Goal: Obtain resource: Download file/media

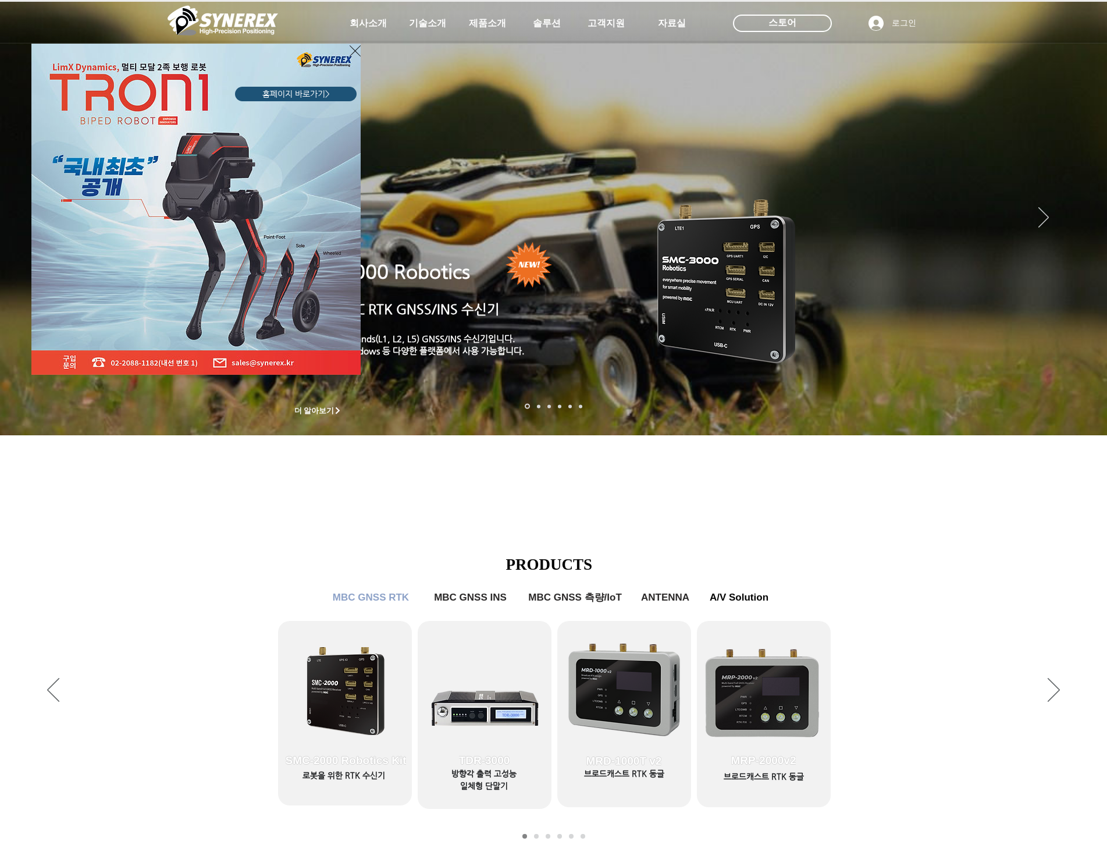
click at [222, 226] on img "LimX Dinamics" at bounding box center [195, 209] width 329 height 331
click at [319, 91] on span "홈페이지 바로가기>" at bounding box center [295, 94] width 67 height 12
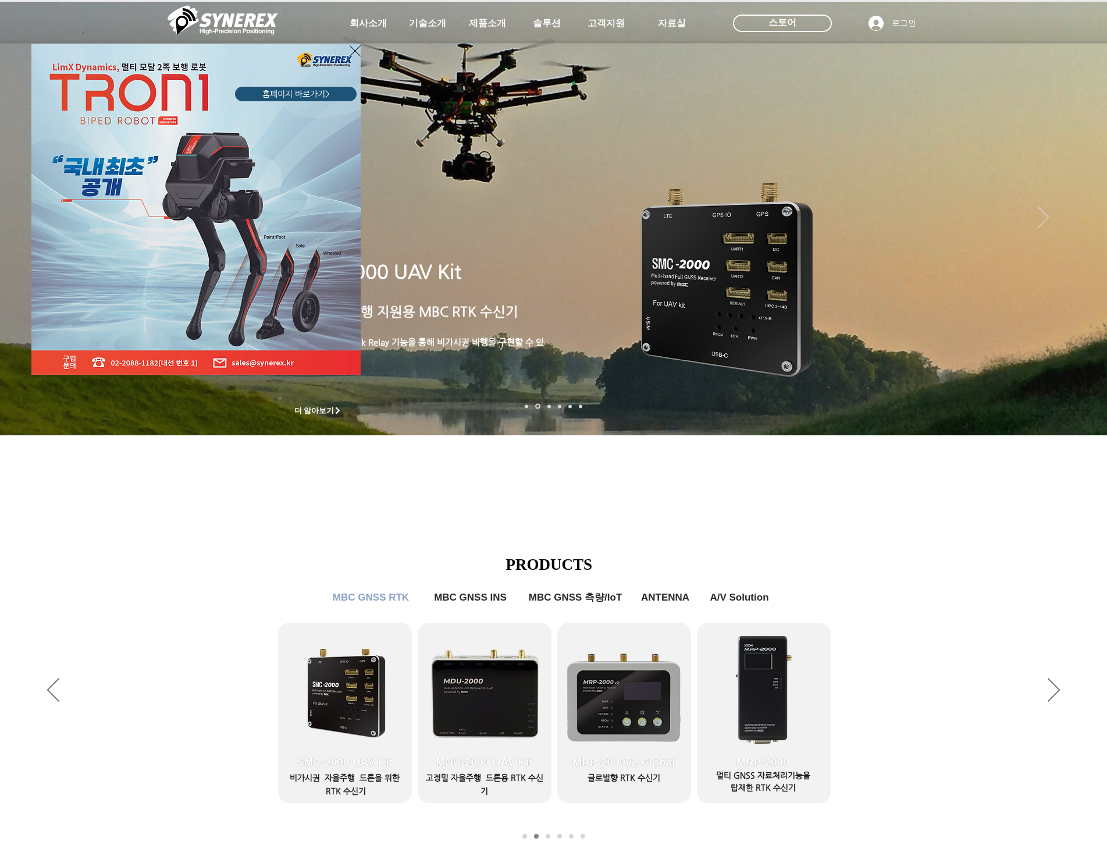
click at [489, 21] on div "LimX Dinamics" at bounding box center [553, 426] width 1107 height 852
click at [489, 24] on div "LimX Dinamics" at bounding box center [553, 426] width 1107 height 852
click at [350, 51] on icon "사이트로 돌아가기" at bounding box center [355, 51] width 11 height 15
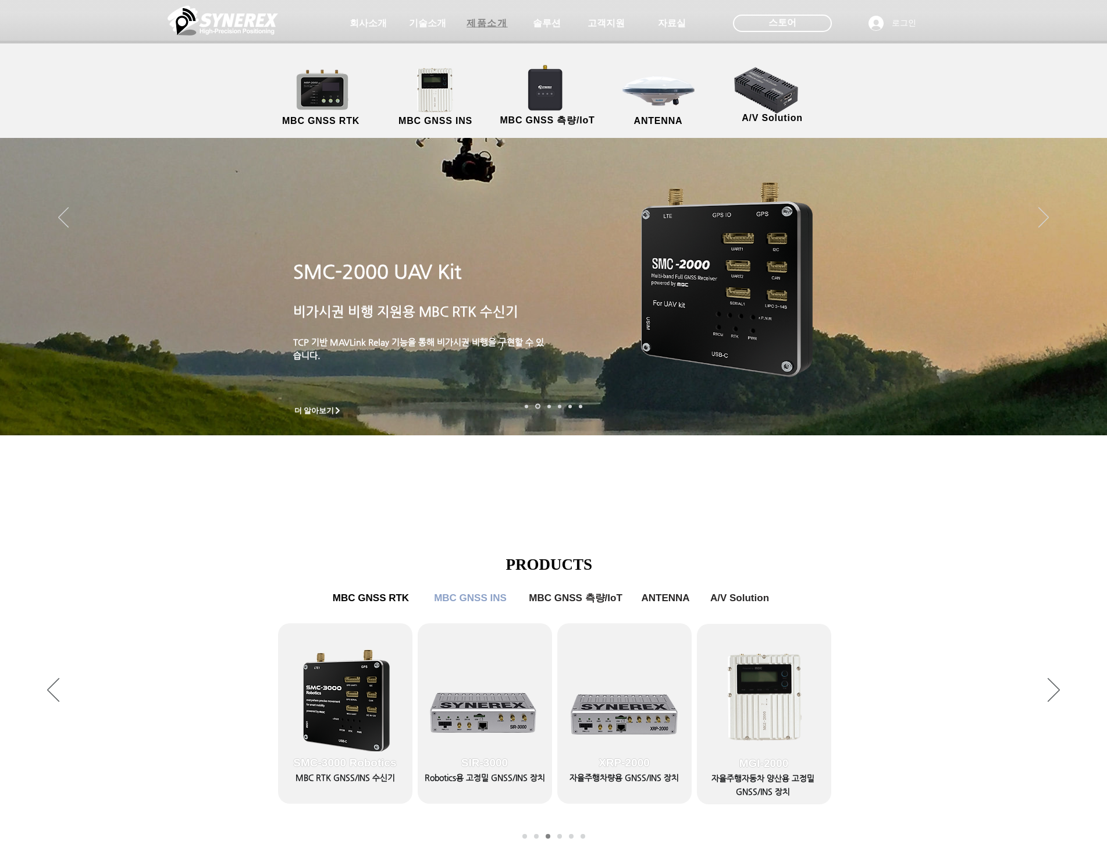
click at [480, 24] on span "제품소개" at bounding box center [487, 23] width 41 height 12
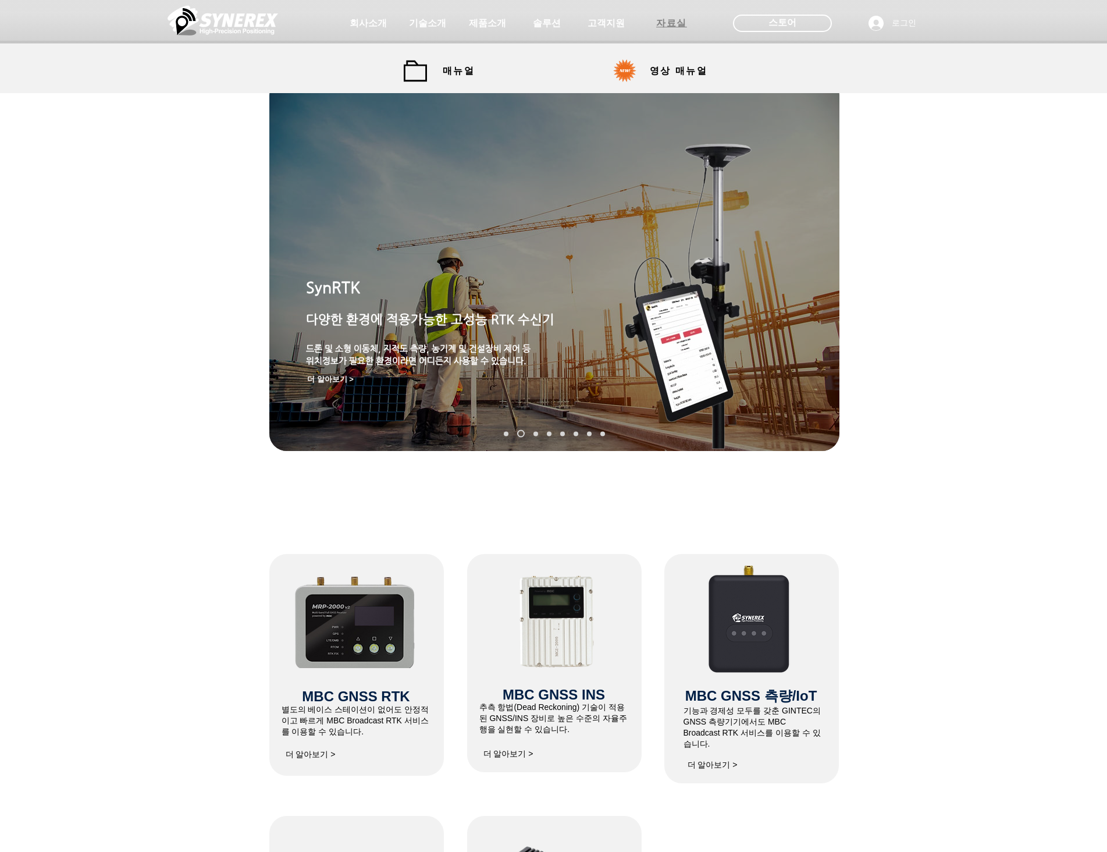
click at [669, 21] on span "자료실" at bounding box center [671, 23] width 31 height 12
